Goal: Check status: Check status

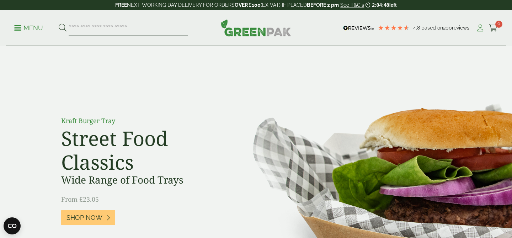
click at [479, 31] on icon at bounding box center [480, 28] width 9 height 7
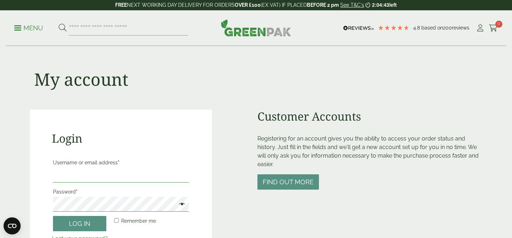
type input "**********"
click at [182, 204] on span at bounding box center [180, 205] width 9 height 9
click at [80, 225] on button "Log in" at bounding box center [79, 223] width 53 height 15
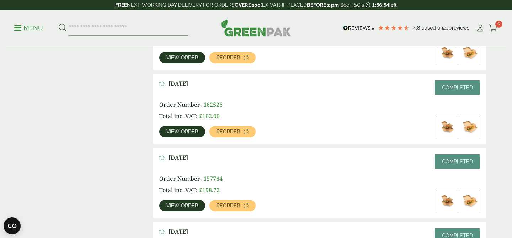
scroll to position [227, 0]
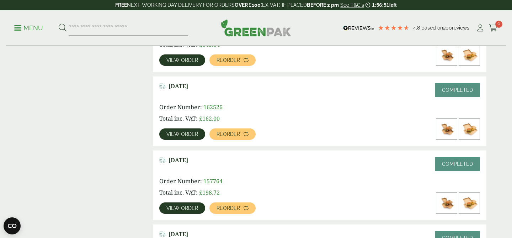
click at [190, 134] on span "View order" at bounding box center [183, 134] width 32 height 5
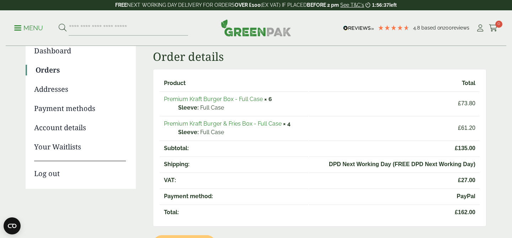
scroll to position [67, 0]
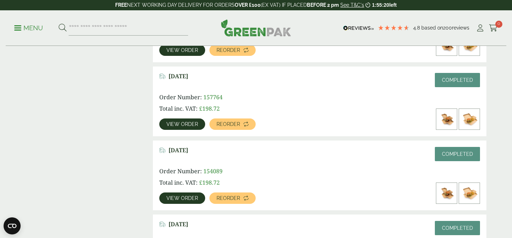
scroll to position [315, 0]
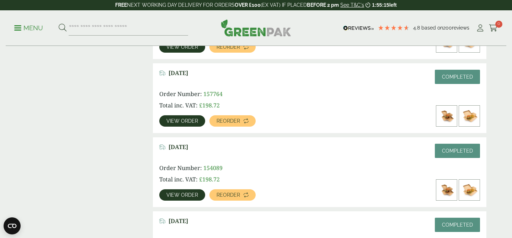
click at [183, 123] on span "View order" at bounding box center [183, 120] width 32 height 5
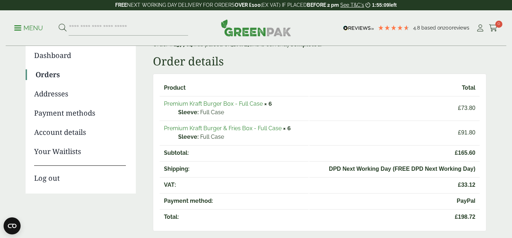
scroll to position [62, 0]
